Goal: Find specific page/section: Find specific page/section

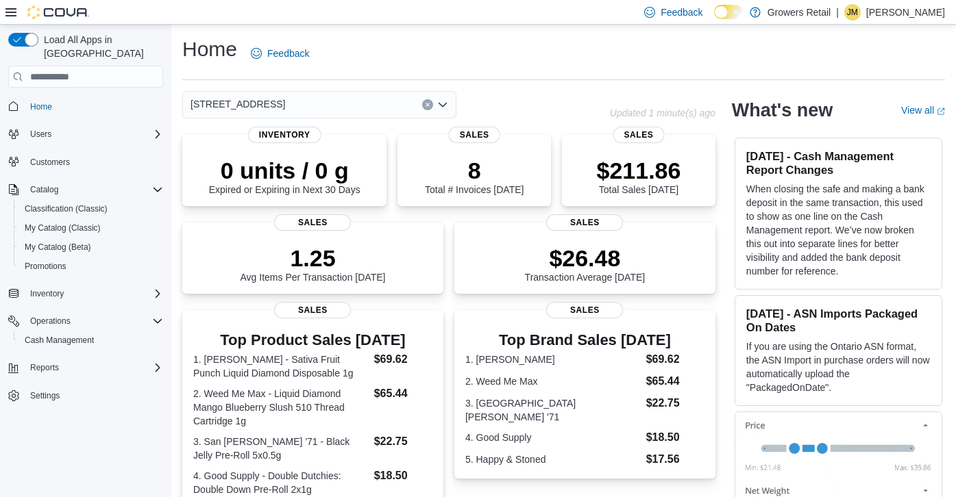
click at [442, 106] on icon "Open list of options" at bounding box center [442, 105] width 8 height 4
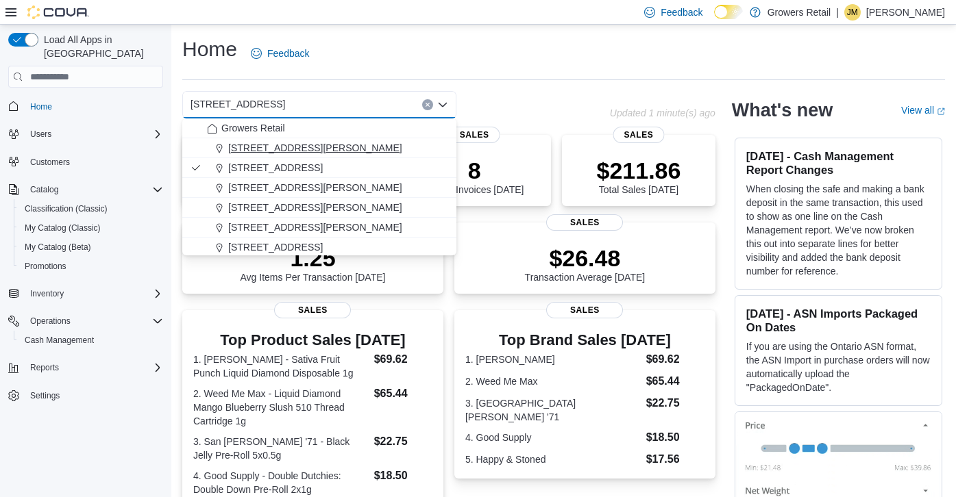
click at [397, 149] on div "[STREET_ADDRESS][PERSON_NAME]" at bounding box center [327, 148] width 241 height 14
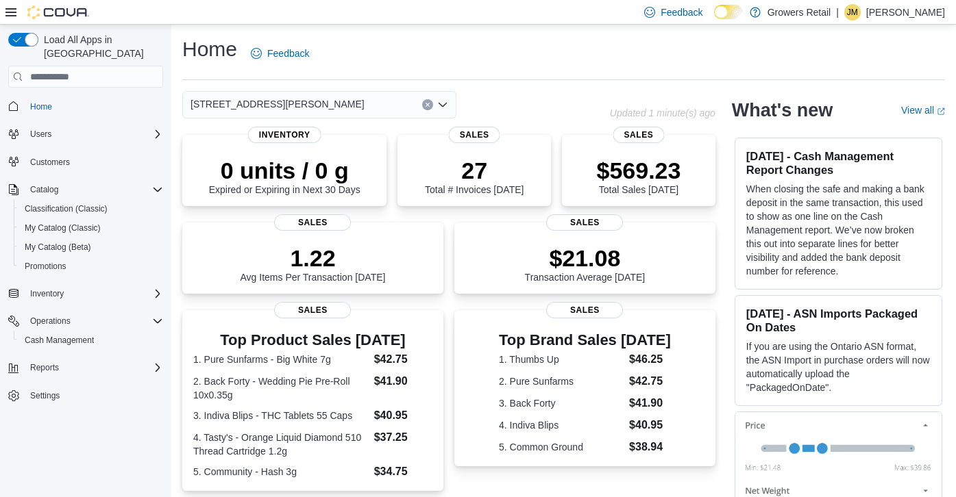
click at [440, 107] on icon "Open list of options" at bounding box center [442, 104] width 11 height 11
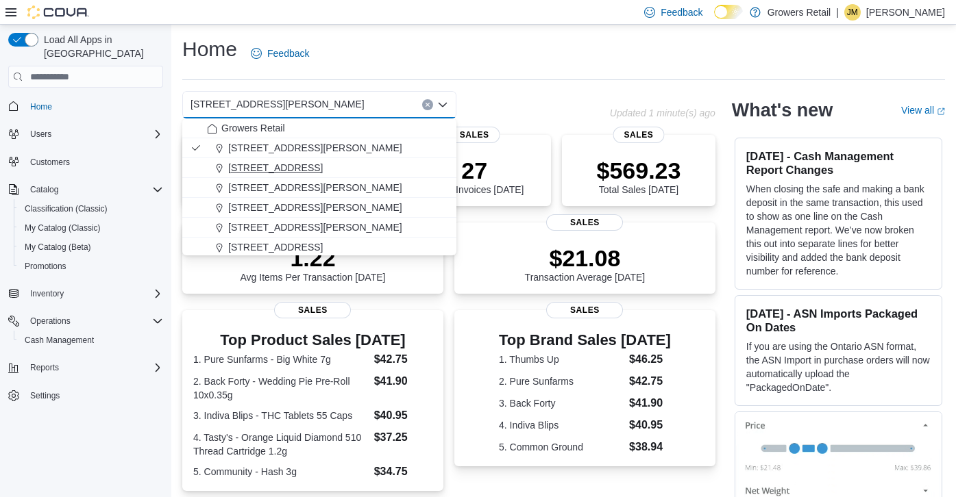
click at [354, 173] on div "[STREET_ADDRESS]" at bounding box center [327, 168] width 241 height 14
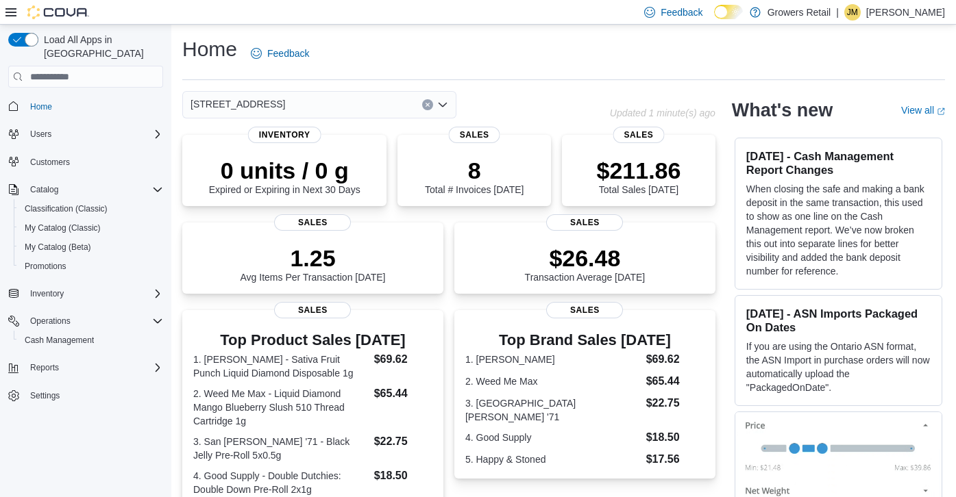
click at [436, 110] on div "1239 Bloor Street W Combo box. Selected. 1239 Bloor Street W. Press Backspace t…" at bounding box center [319, 104] width 274 height 27
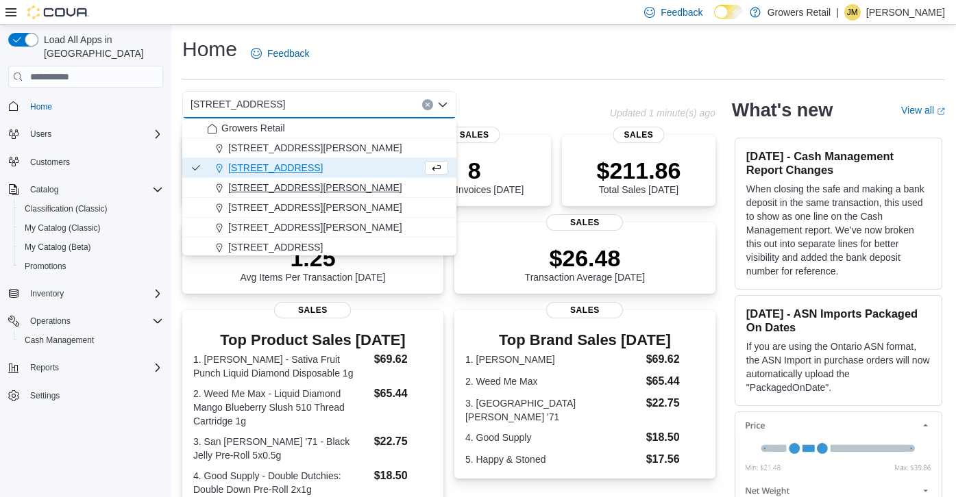
click at [370, 186] on div "[STREET_ADDRESS][PERSON_NAME]" at bounding box center [327, 188] width 241 height 14
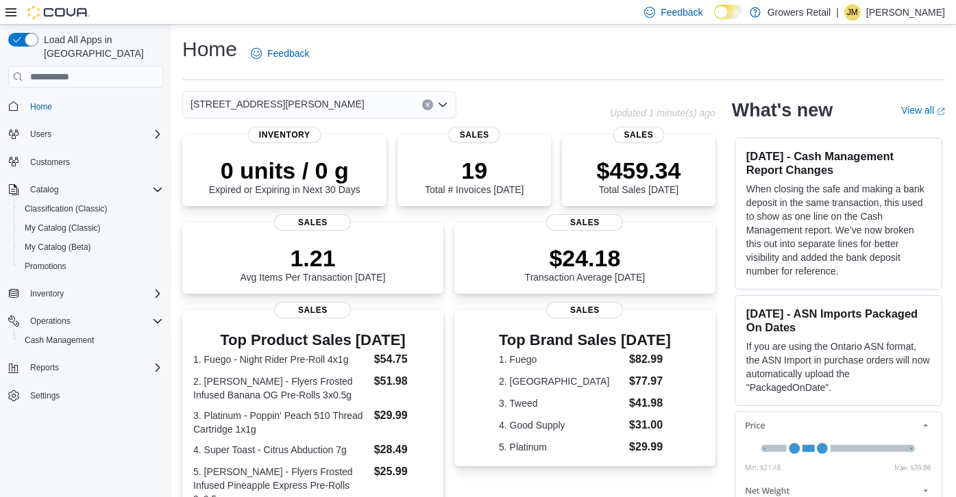
click at [444, 105] on icon "Open list of options" at bounding box center [442, 105] width 8 height 4
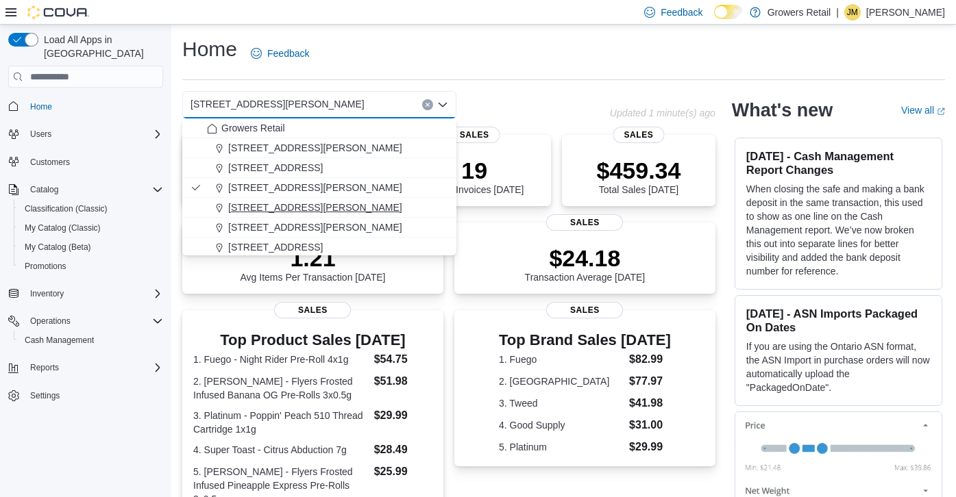
click at [360, 203] on div "[STREET_ADDRESS][PERSON_NAME]" at bounding box center [327, 208] width 241 height 14
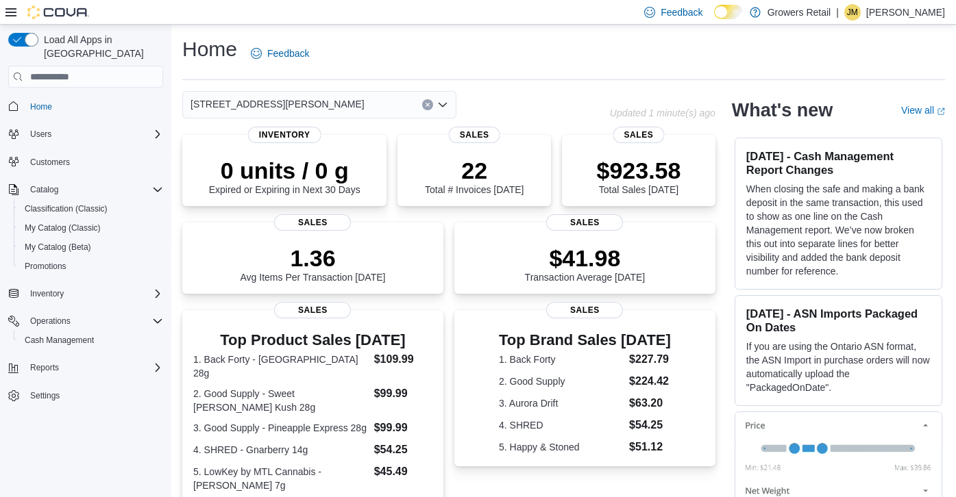
click at [445, 108] on icon "Open list of options" at bounding box center [442, 104] width 11 height 11
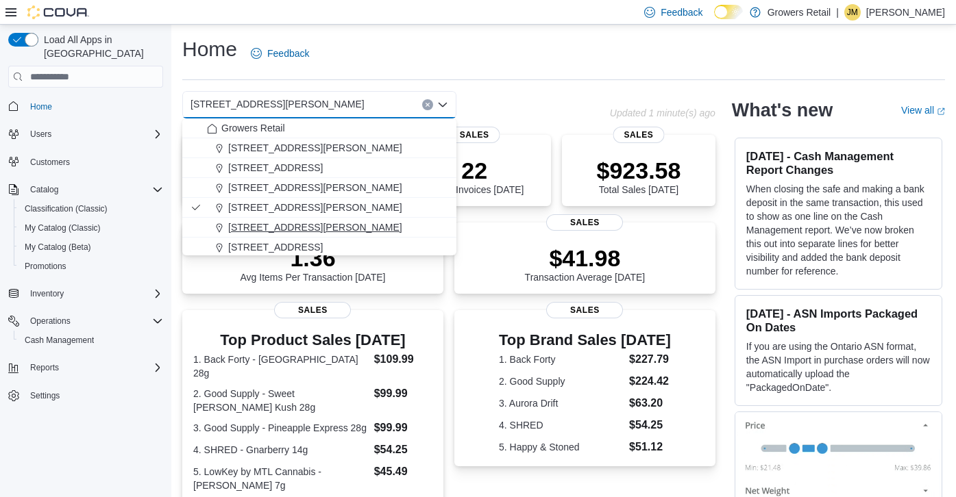
click at [356, 225] on div "[STREET_ADDRESS][PERSON_NAME]" at bounding box center [327, 228] width 241 height 14
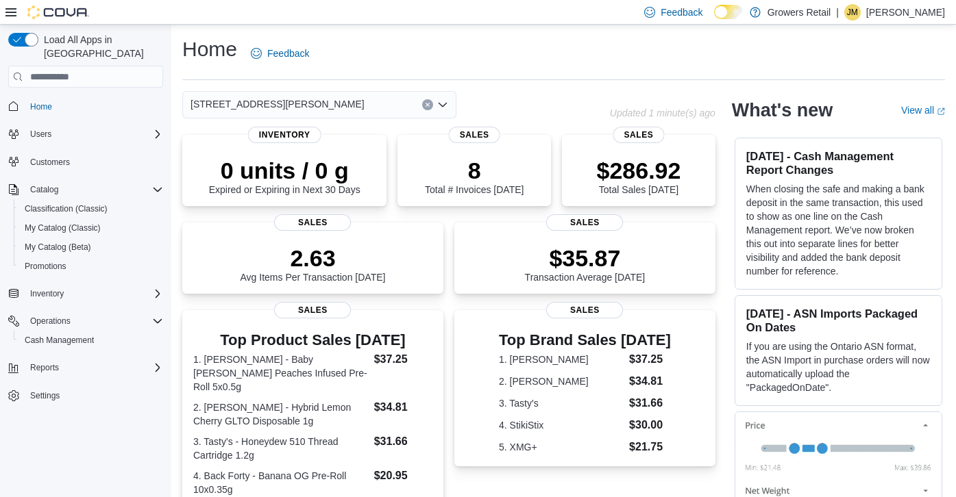
click at [445, 106] on icon "Open list of options" at bounding box center [442, 104] width 11 height 11
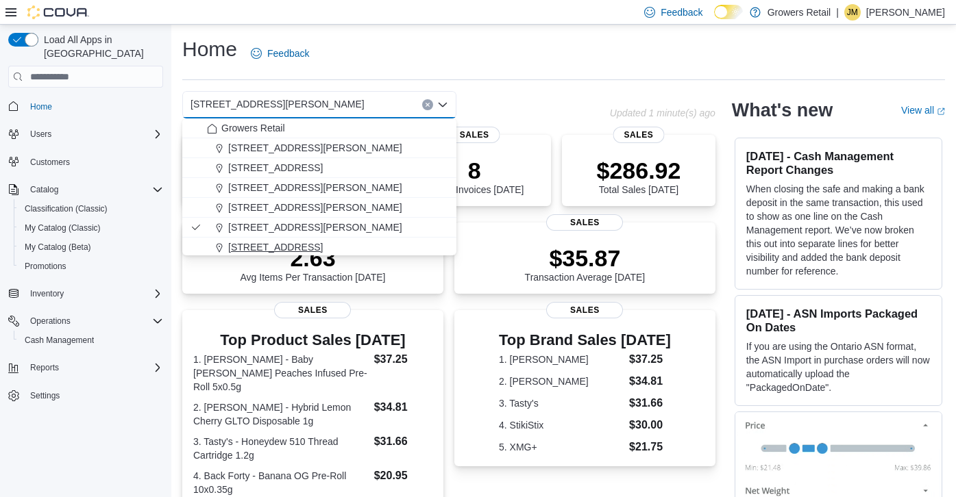
click at [316, 247] on span "[STREET_ADDRESS]" at bounding box center [275, 247] width 95 height 14
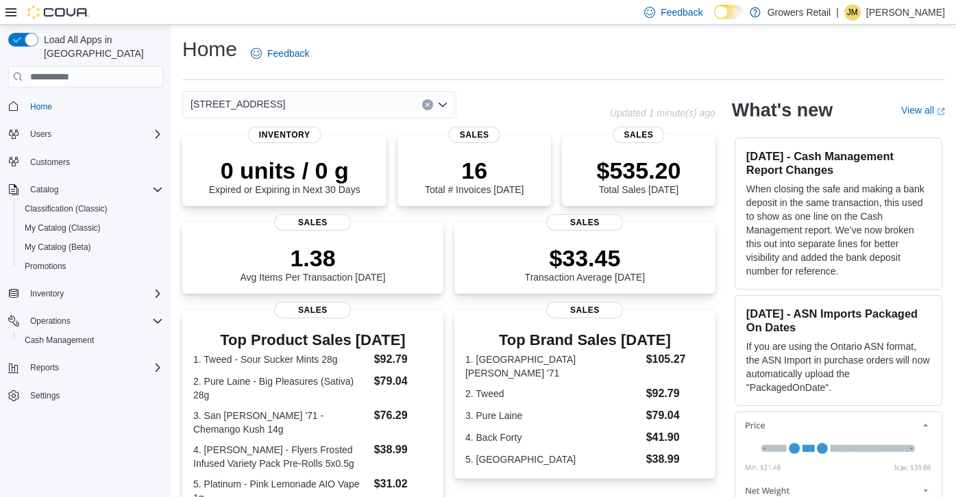
click at [444, 105] on icon "Open list of options" at bounding box center [442, 105] width 8 height 4
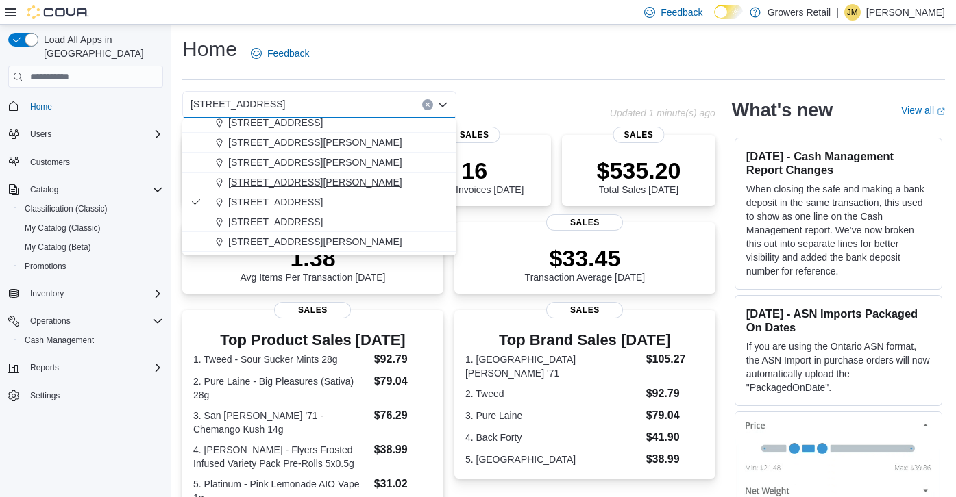
scroll to position [62, 0]
click at [323, 204] on span "[STREET_ADDRESS]" at bounding box center [275, 206] width 95 height 14
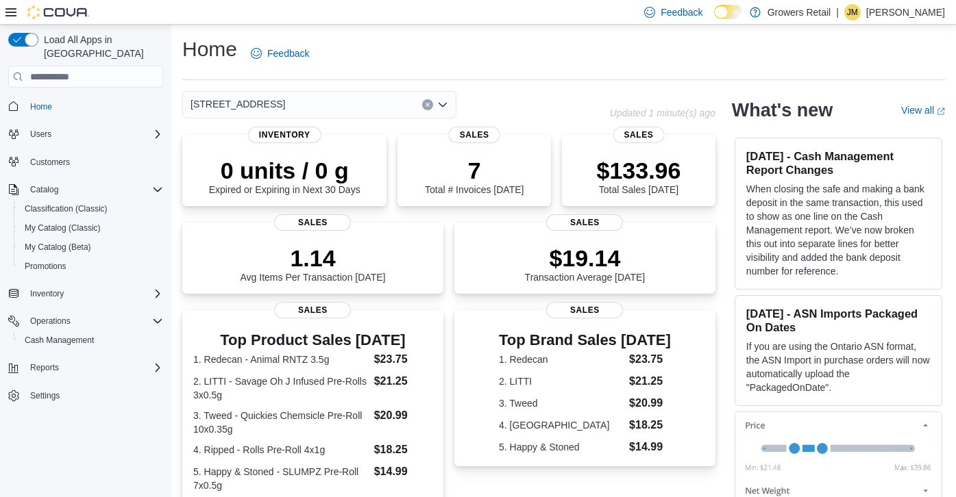
click at [445, 103] on icon "Open list of options" at bounding box center [442, 104] width 11 height 11
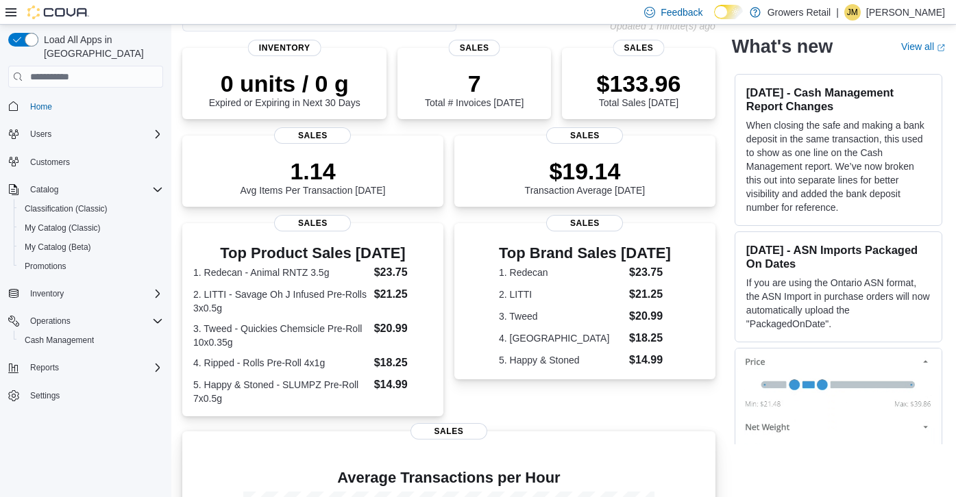
scroll to position [0, 0]
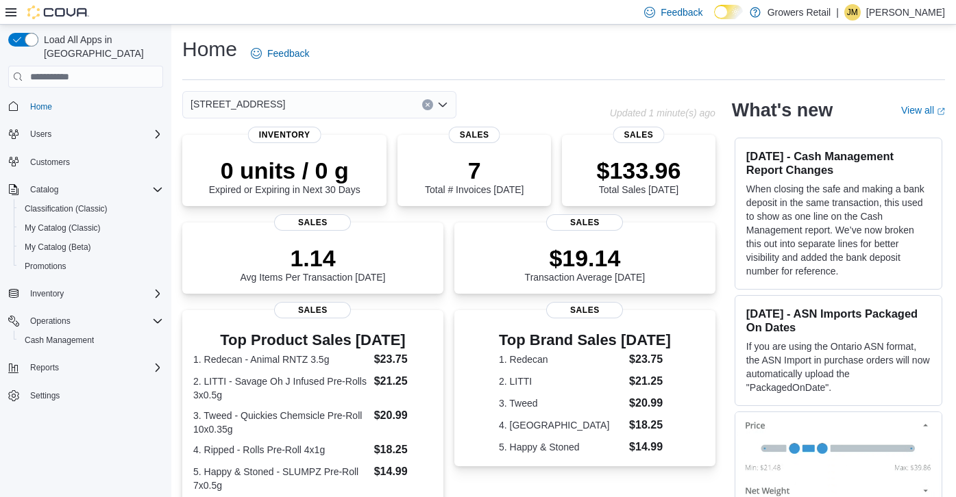
click at [386, 101] on div "50 Westmount Road North Combo box. Selected. 50 Westmount Road North. Press Bac…" at bounding box center [319, 104] width 274 height 27
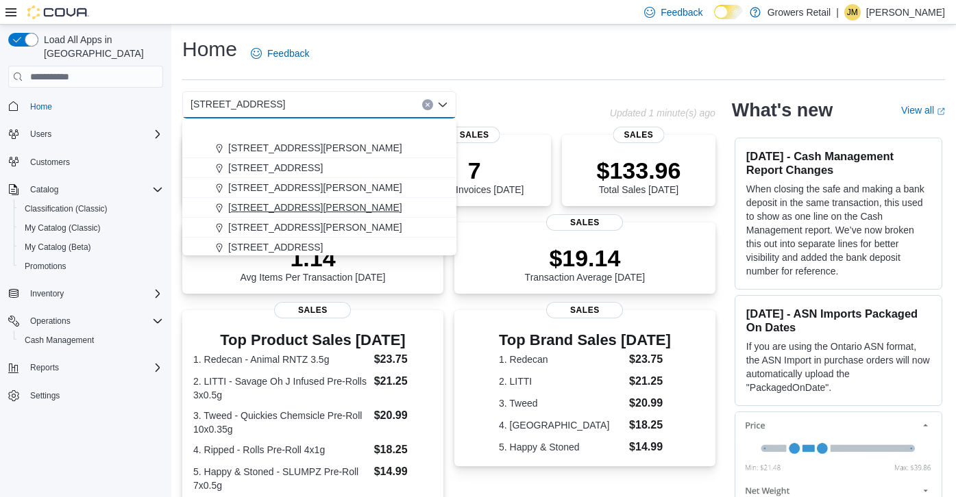
scroll to position [62, 0]
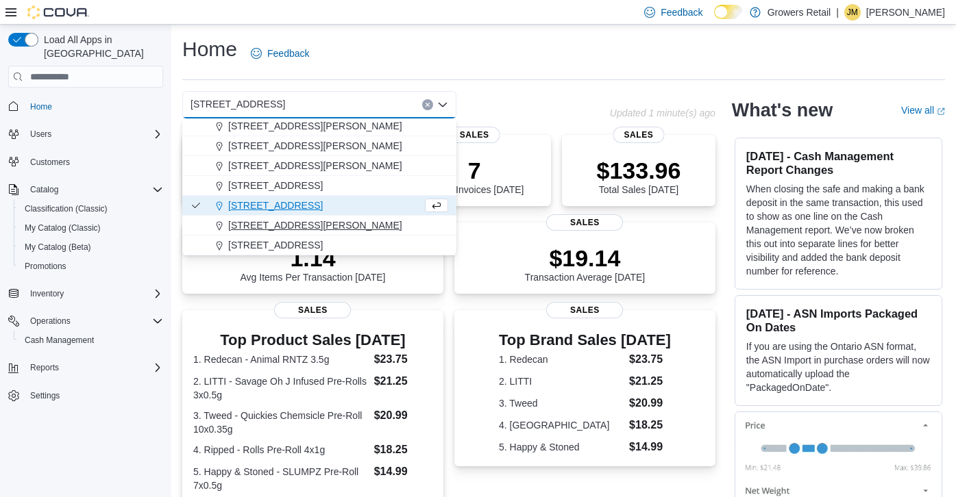
click at [317, 226] on div "[STREET_ADDRESS][PERSON_NAME]" at bounding box center [327, 225] width 241 height 14
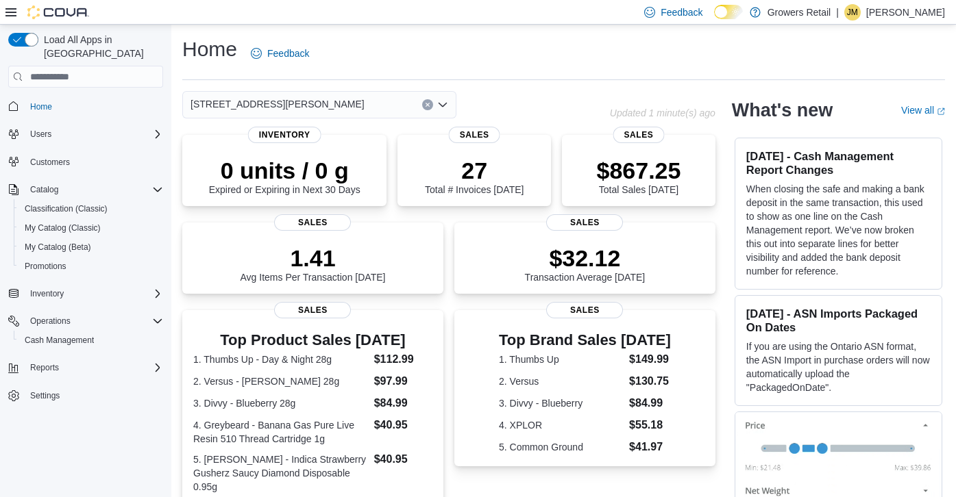
click at [442, 107] on icon "Open list of options" at bounding box center [442, 105] width 8 height 4
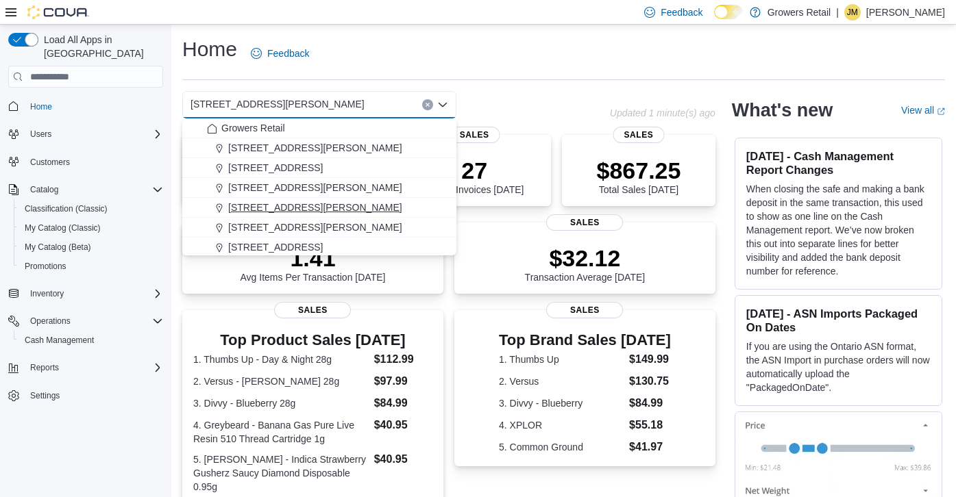
scroll to position [62, 0]
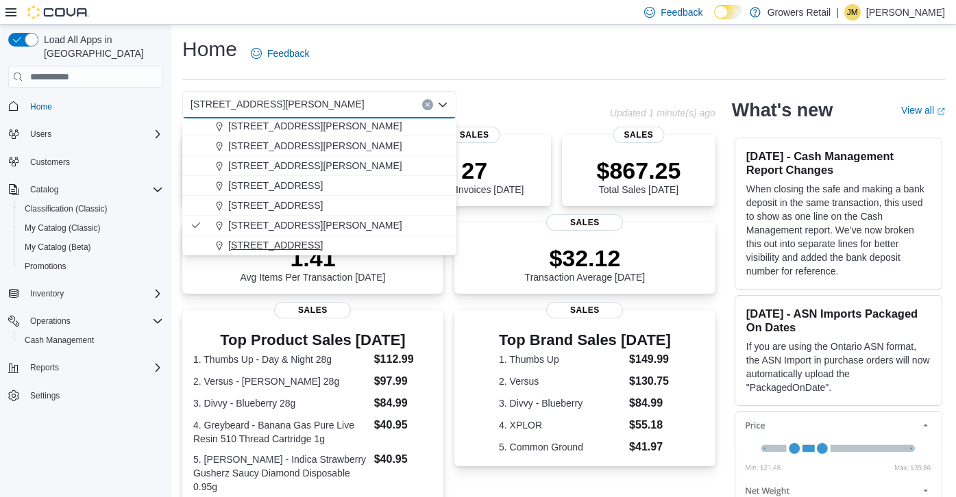
click at [325, 242] on div "970 The Queensway" at bounding box center [327, 245] width 241 height 14
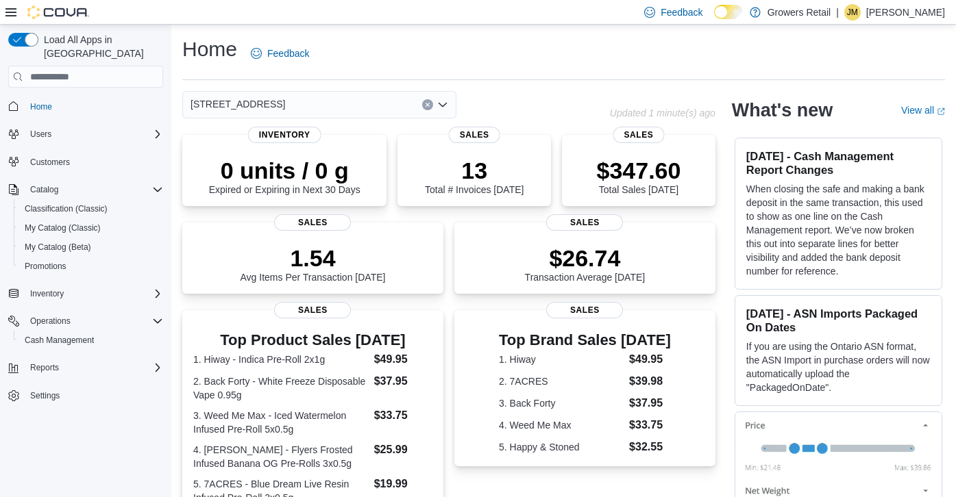
click at [443, 108] on icon "Open list of options" at bounding box center [442, 104] width 11 height 11
click at [445, 103] on icon "Open list of options" at bounding box center [442, 105] width 8 height 4
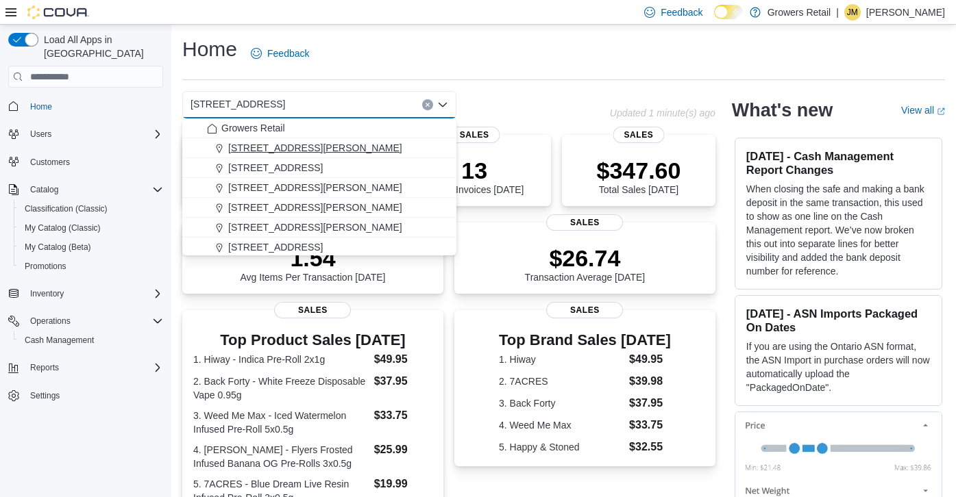
click at [331, 145] on div "[STREET_ADDRESS][PERSON_NAME]" at bounding box center [327, 148] width 241 height 14
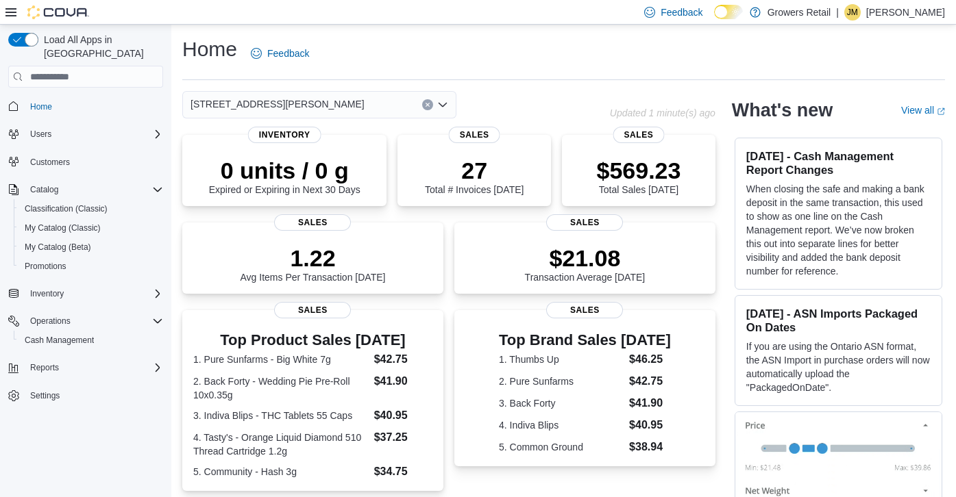
click at [447, 103] on icon "Open list of options" at bounding box center [442, 104] width 11 height 11
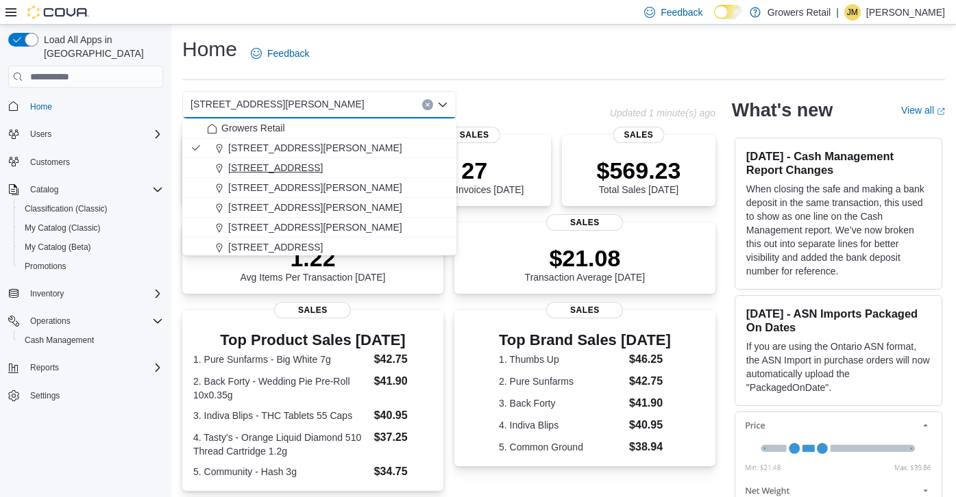
click at [358, 165] on div "[STREET_ADDRESS]" at bounding box center [327, 168] width 241 height 14
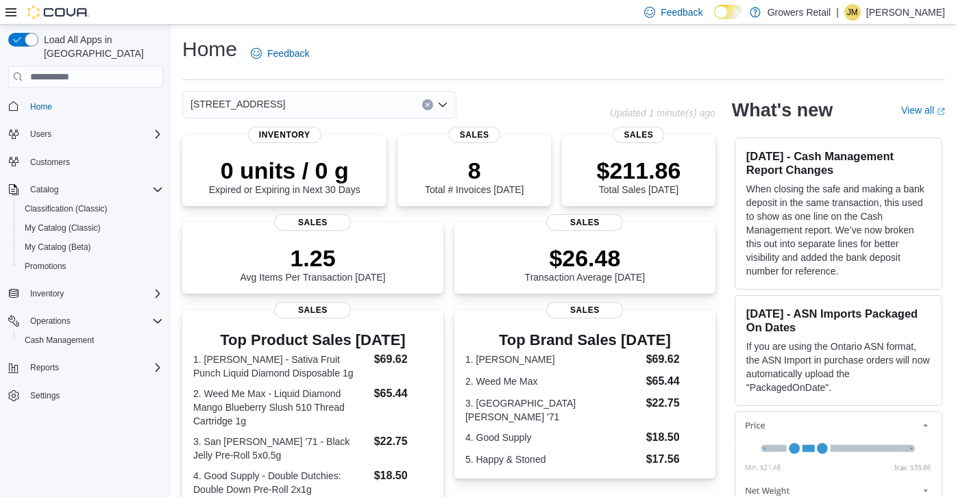
click at [444, 103] on icon "Open list of options" at bounding box center [442, 105] width 8 height 4
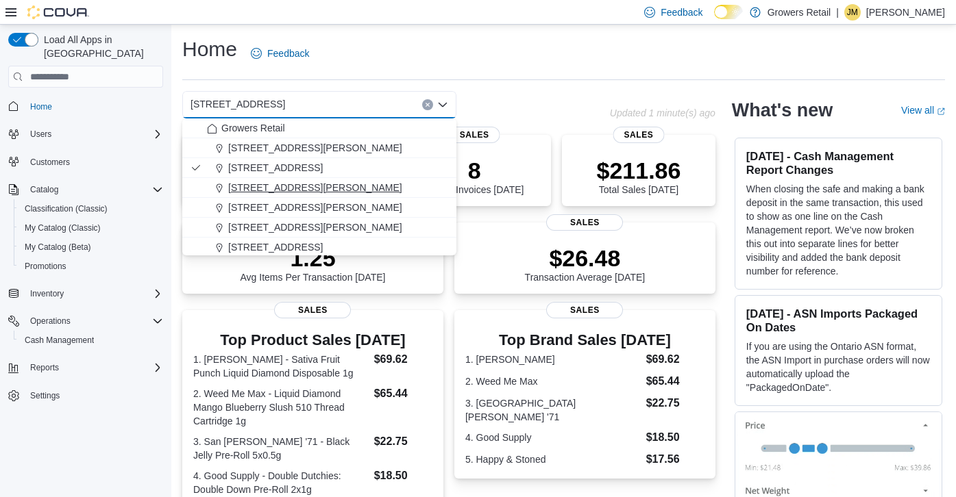
click at [388, 188] on div "[STREET_ADDRESS][PERSON_NAME]" at bounding box center [327, 188] width 241 height 14
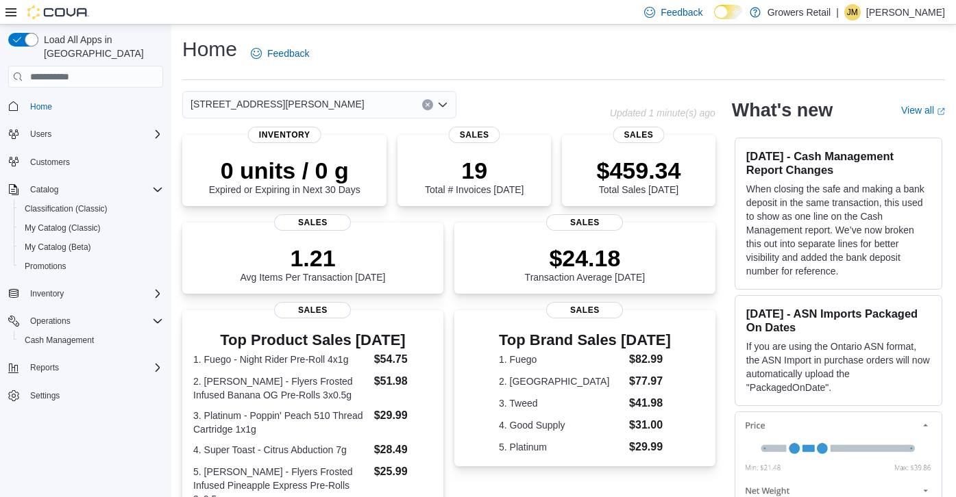
click at [444, 103] on icon "Open list of options" at bounding box center [442, 104] width 11 height 11
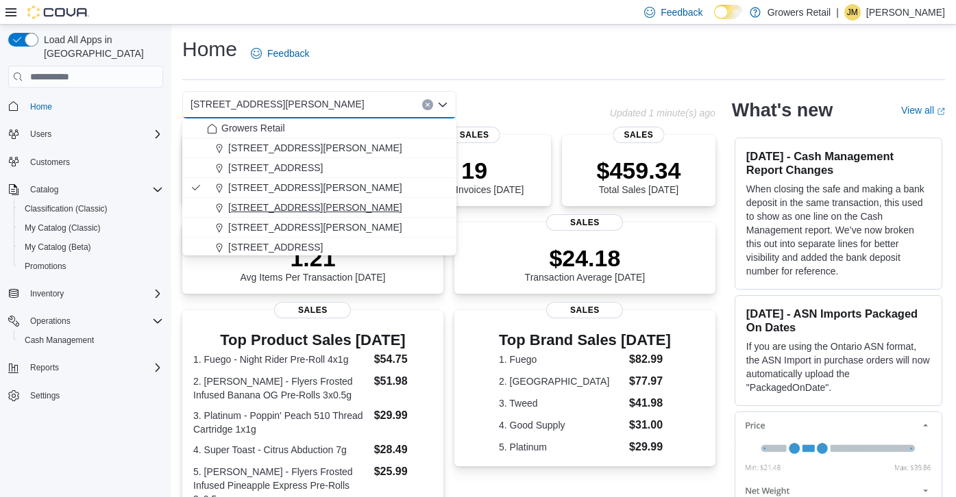
click at [381, 207] on div "[STREET_ADDRESS][PERSON_NAME]" at bounding box center [327, 208] width 241 height 14
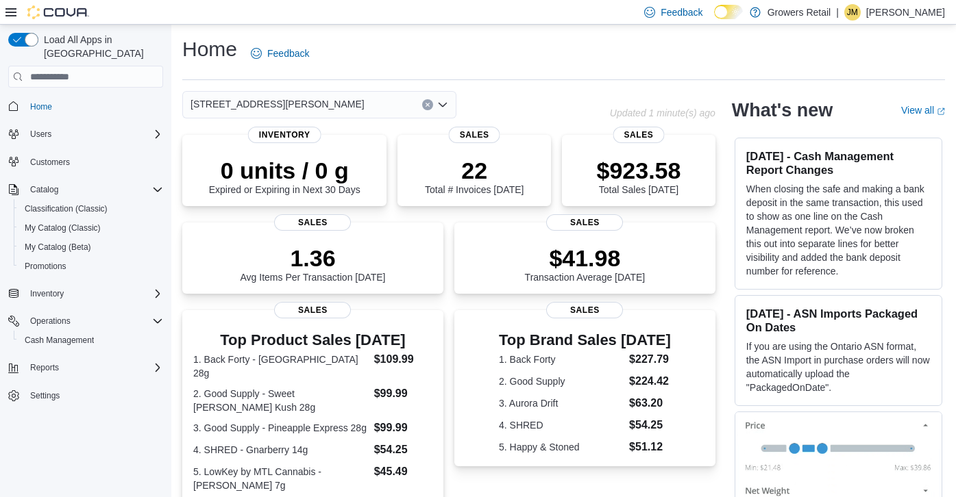
click at [443, 106] on icon "Open list of options" at bounding box center [442, 105] width 8 height 4
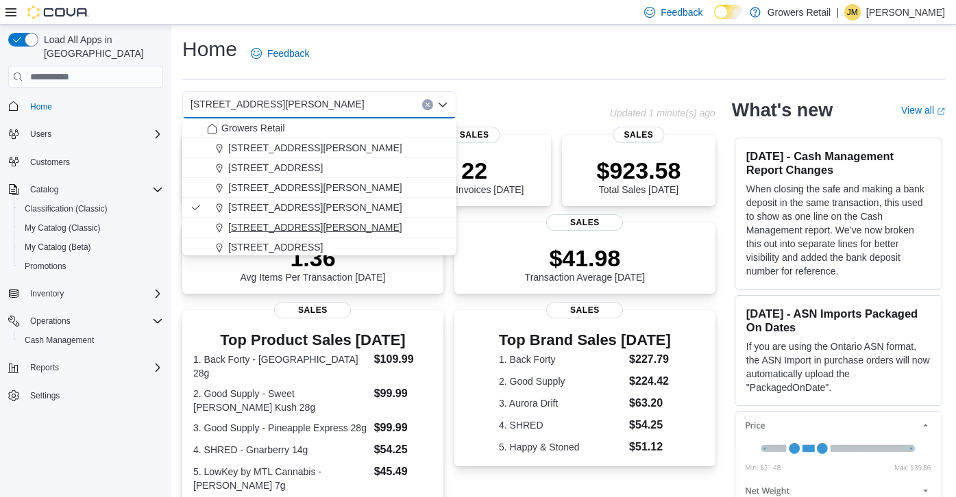
click at [355, 227] on div "[STREET_ADDRESS][PERSON_NAME]" at bounding box center [327, 228] width 241 height 14
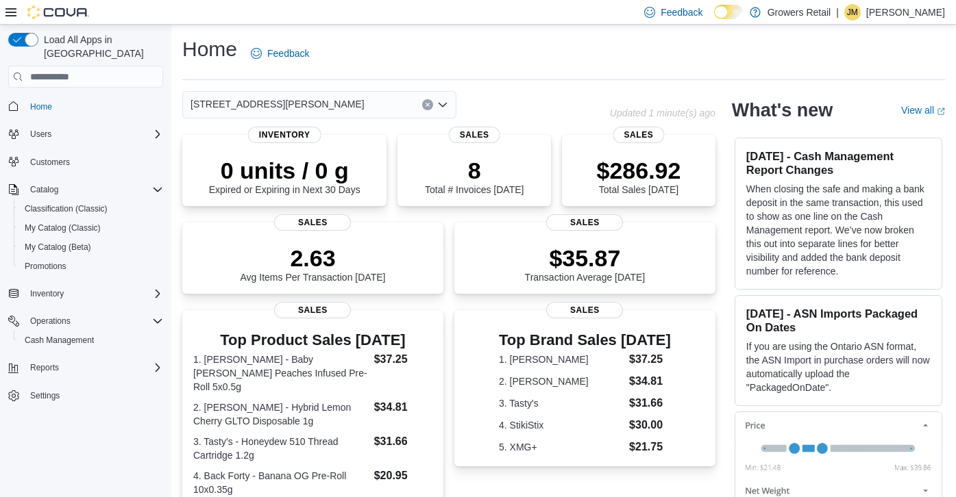
click at [446, 103] on icon "Open list of options" at bounding box center [442, 105] width 8 height 4
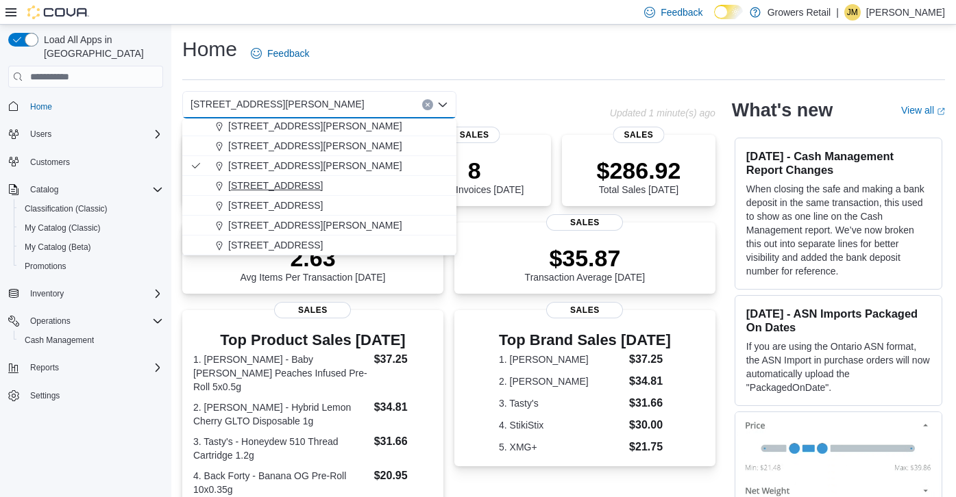
click at [343, 187] on div "[STREET_ADDRESS]" at bounding box center [327, 186] width 241 height 14
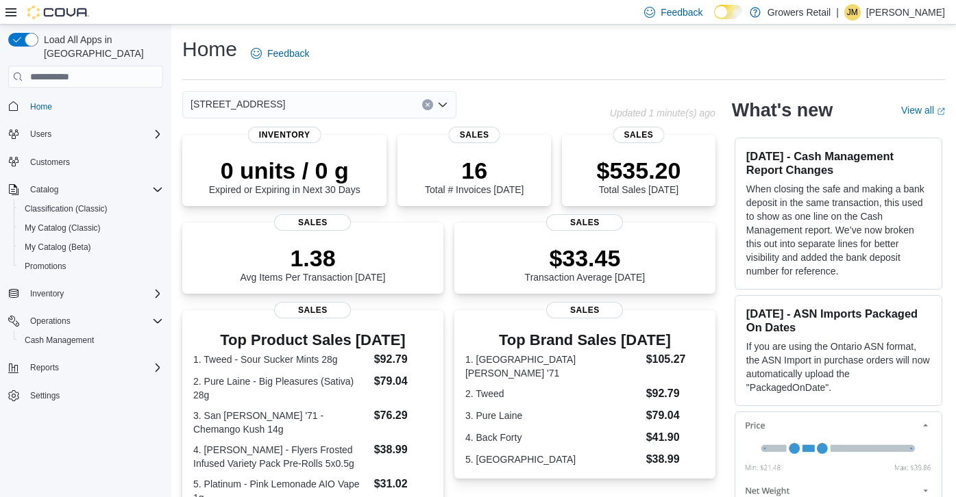
click at [445, 104] on icon "Open list of options" at bounding box center [442, 105] width 8 height 4
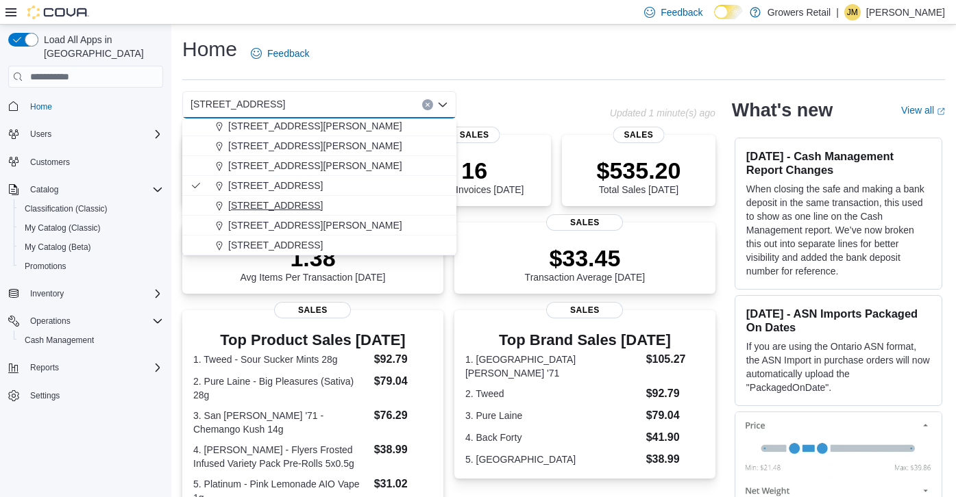
click at [323, 203] on span "[STREET_ADDRESS]" at bounding box center [275, 206] width 95 height 14
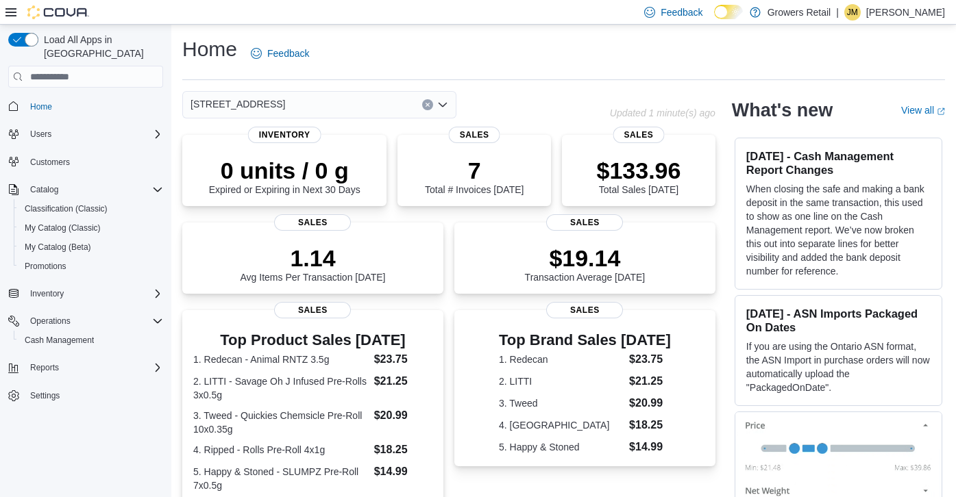
click at [447, 102] on icon "Open list of options" at bounding box center [442, 104] width 11 height 11
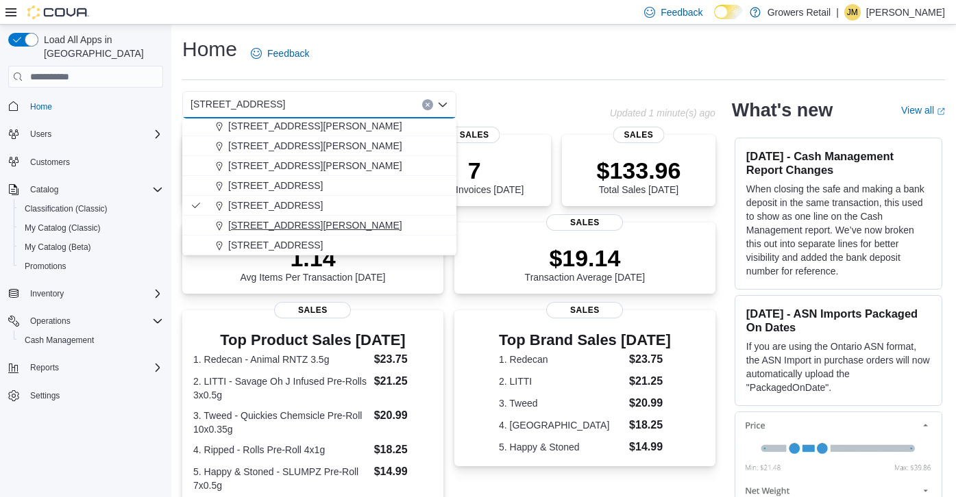
click at [314, 217] on button "[STREET_ADDRESS][PERSON_NAME]" at bounding box center [319, 226] width 274 height 20
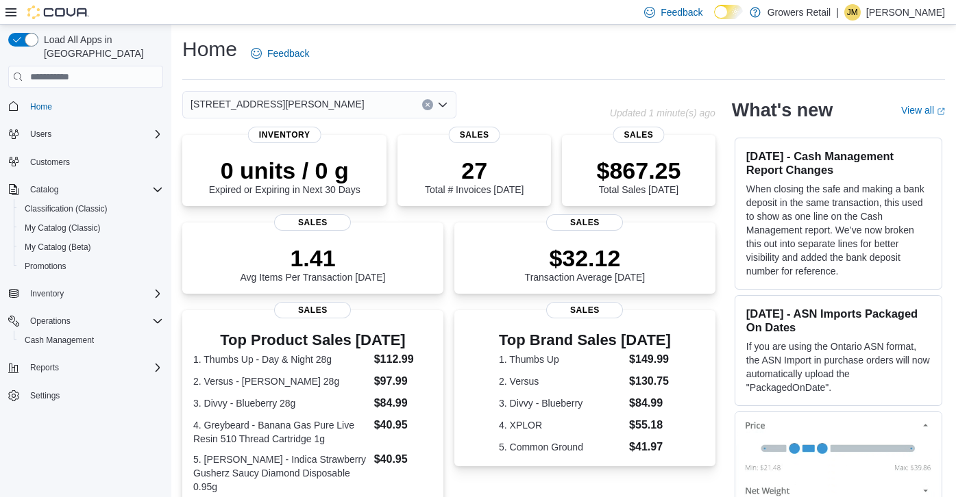
click at [445, 104] on icon "Open list of options" at bounding box center [442, 105] width 8 height 4
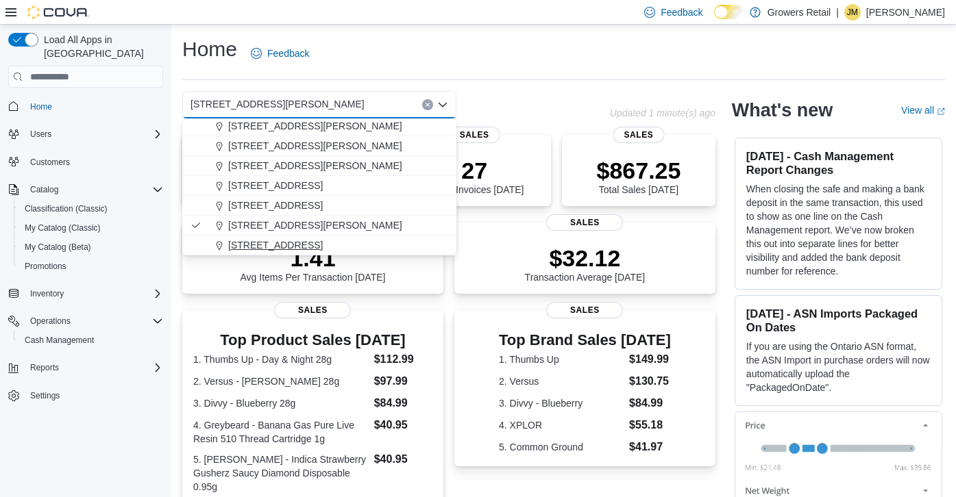
click at [327, 240] on div "970 The Queensway" at bounding box center [327, 245] width 241 height 14
